Goal: Use online tool/utility: Utilize a website feature to perform a specific function

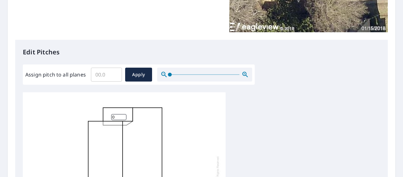
scroll to position [127, 0]
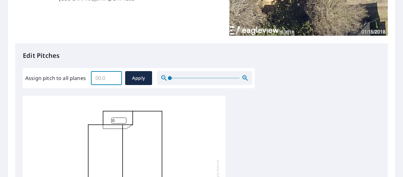
click at [108, 77] on input "Assign pitch to all planes" at bounding box center [106, 78] width 31 height 18
type input "5"
click at [144, 80] on span "Apply" at bounding box center [138, 78] width 17 height 8
type input "5"
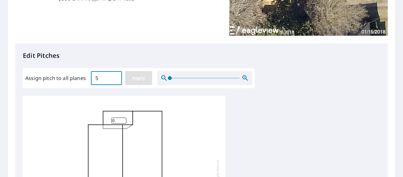
type input "5"
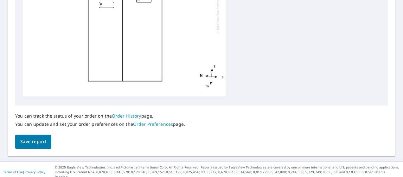
scroll to position [323, 0]
click at [39, 143] on span "Save report" at bounding box center [33, 142] width 26 height 8
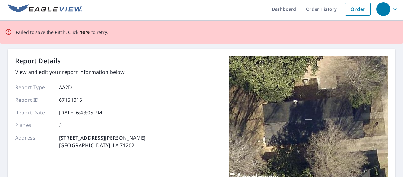
scroll to position [0, 0]
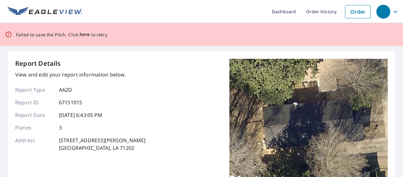
click at [80, 34] on span "here" at bounding box center [84, 35] width 10 height 8
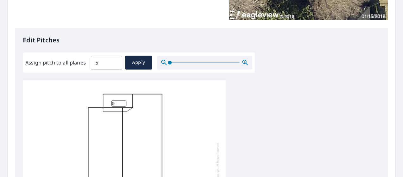
scroll to position [127, 0]
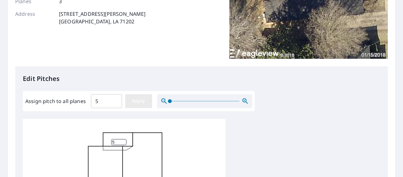
click at [146, 100] on span "Apply" at bounding box center [138, 101] width 17 height 8
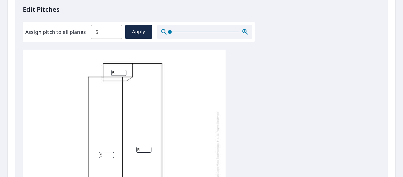
scroll to position [317, 0]
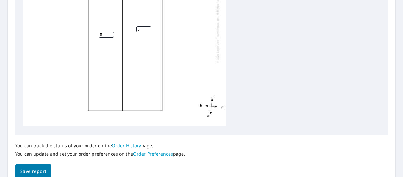
click at [34, 166] on button "Save report" at bounding box center [33, 172] width 36 height 14
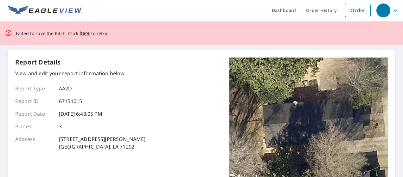
scroll to position [0, 0]
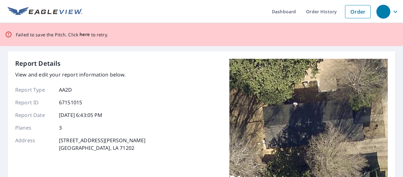
click at [84, 35] on span "here" at bounding box center [84, 35] width 10 height 8
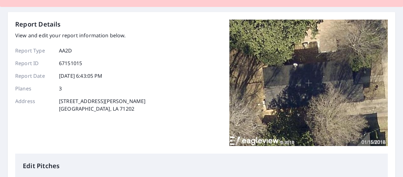
scroll to position [3, 0]
